Goal: Browse casually

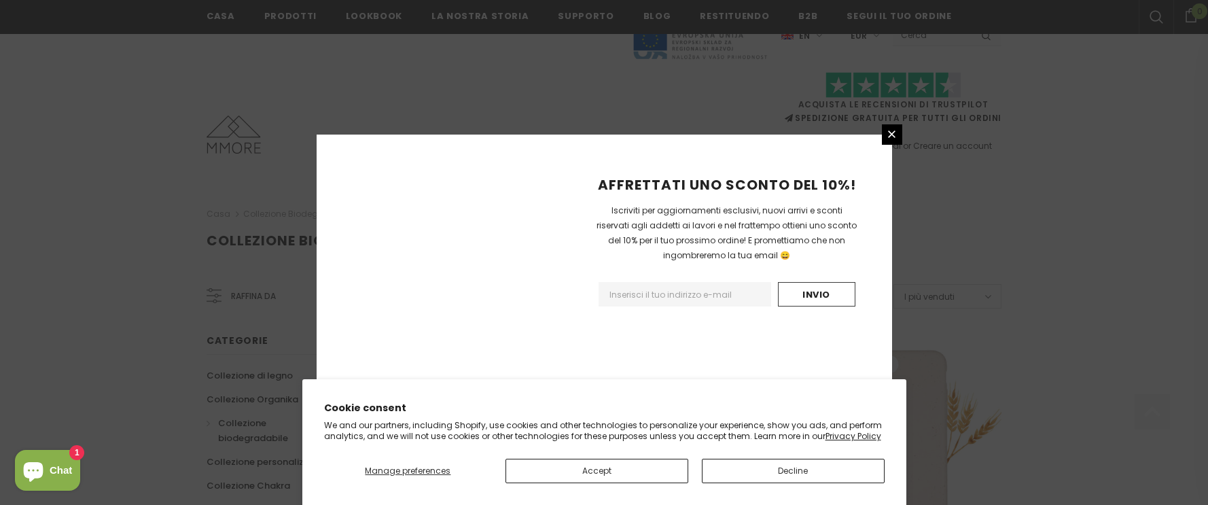
scroll to position [1643, 0]
